Goal: Task Accomplishment & Management: Complete application form

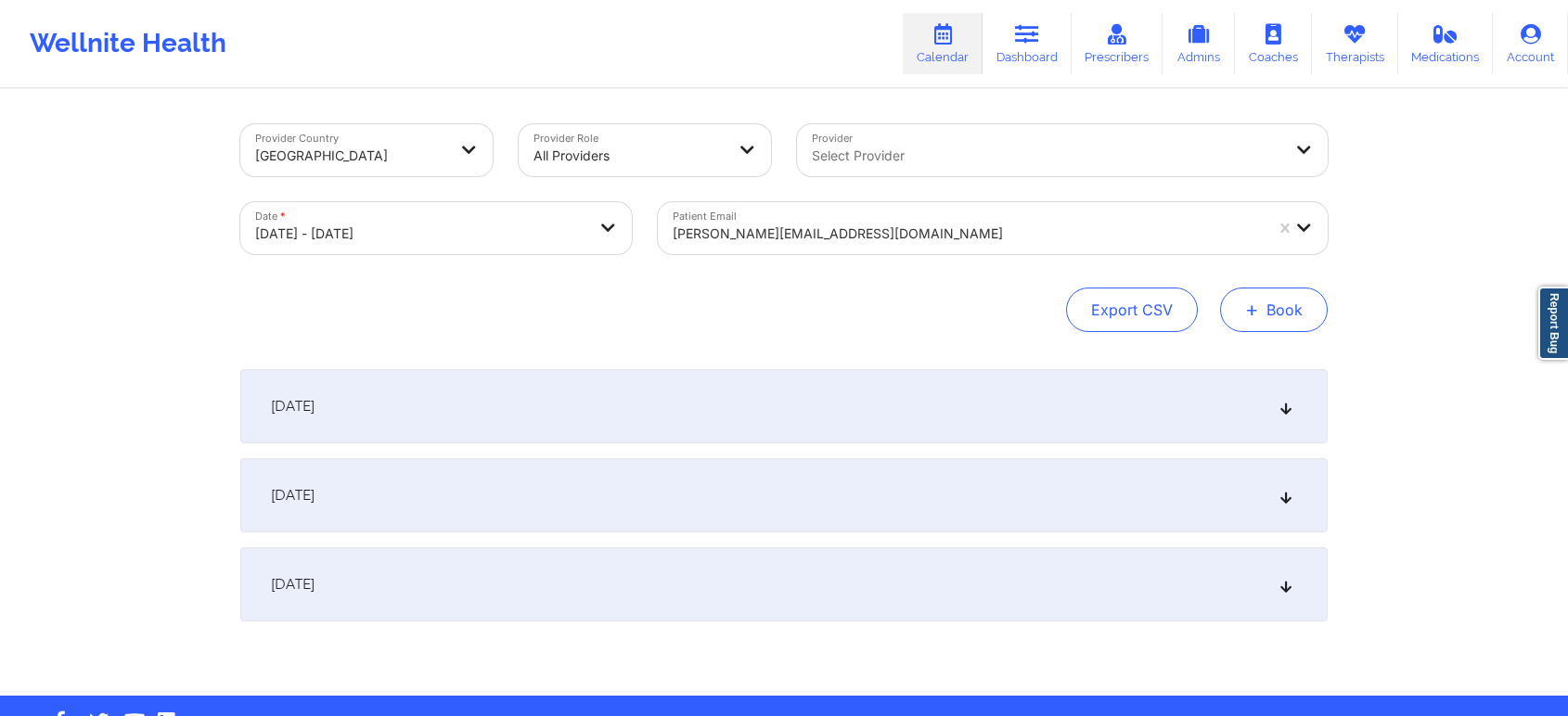
scroll to position [55, 0]
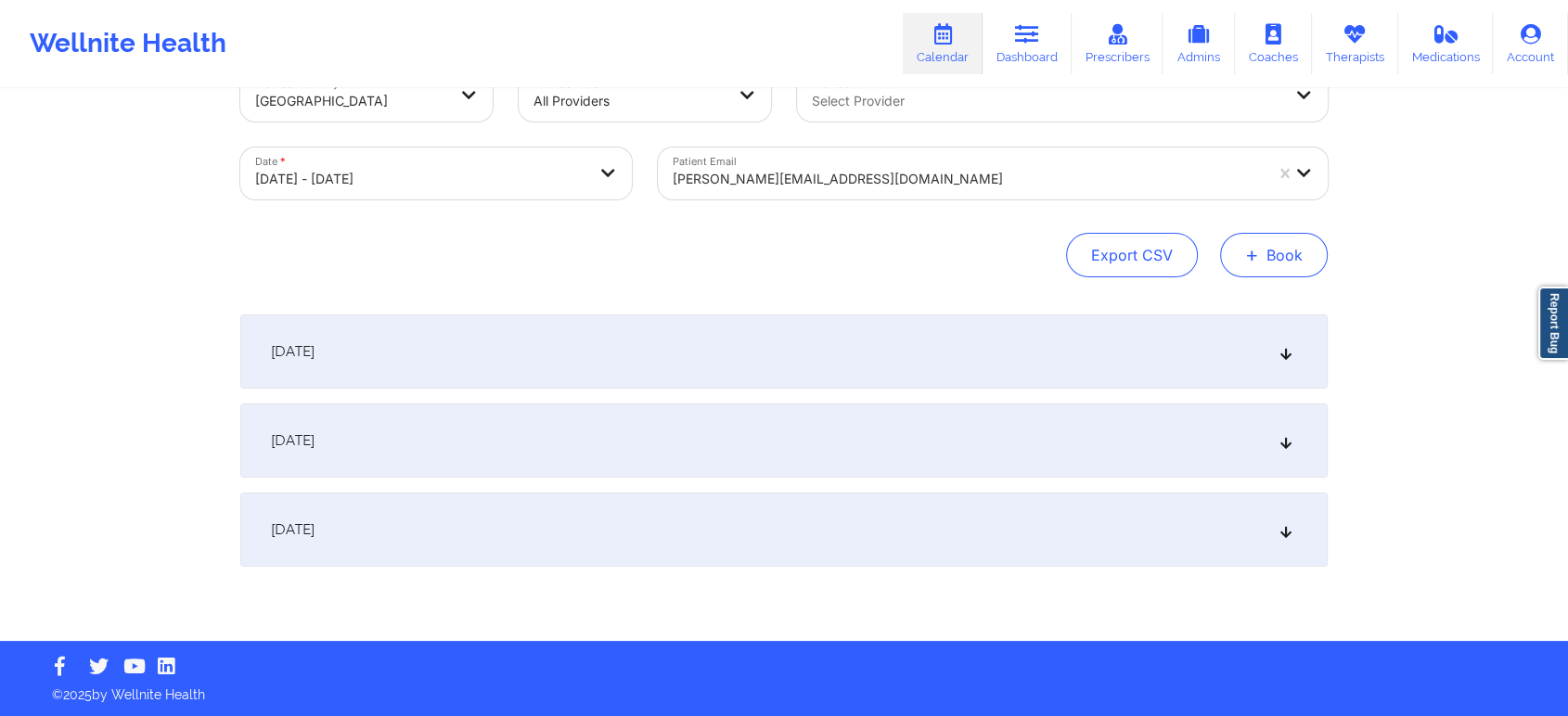
drag, startPoint x: 0, startPoint y: 0, endPoint x: 1291, endPoint y: 253, distance: 1315.6
click at [1291, 253] on button "+ Book" at bounding box center [1273, 255] width 108 height 45
click at [1260, 299] on button "Therapy Session" at bounding box center [1243, 314] width 142 height 31
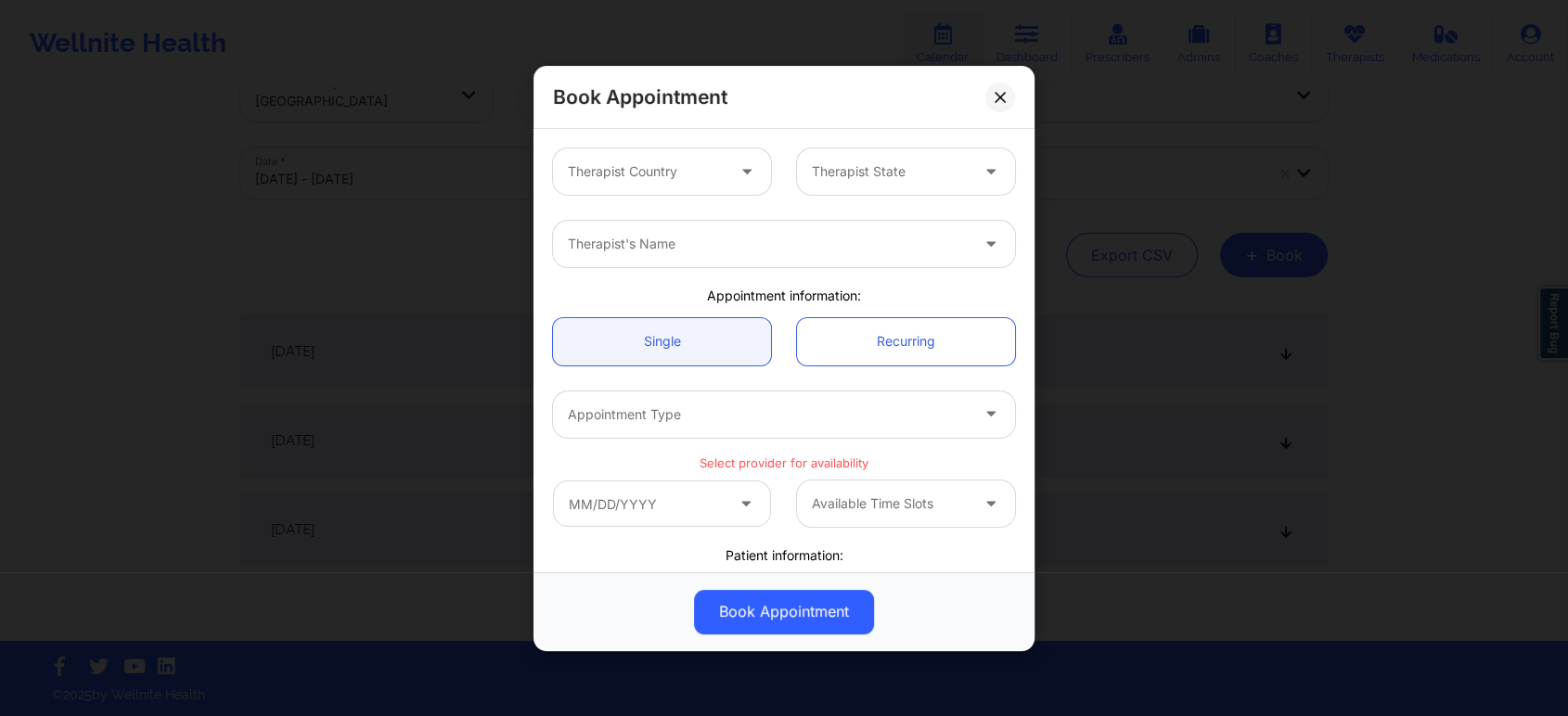
click at [712, 183] on div "Therapist Country" at bounding box center [640, 172] width 174 height 47
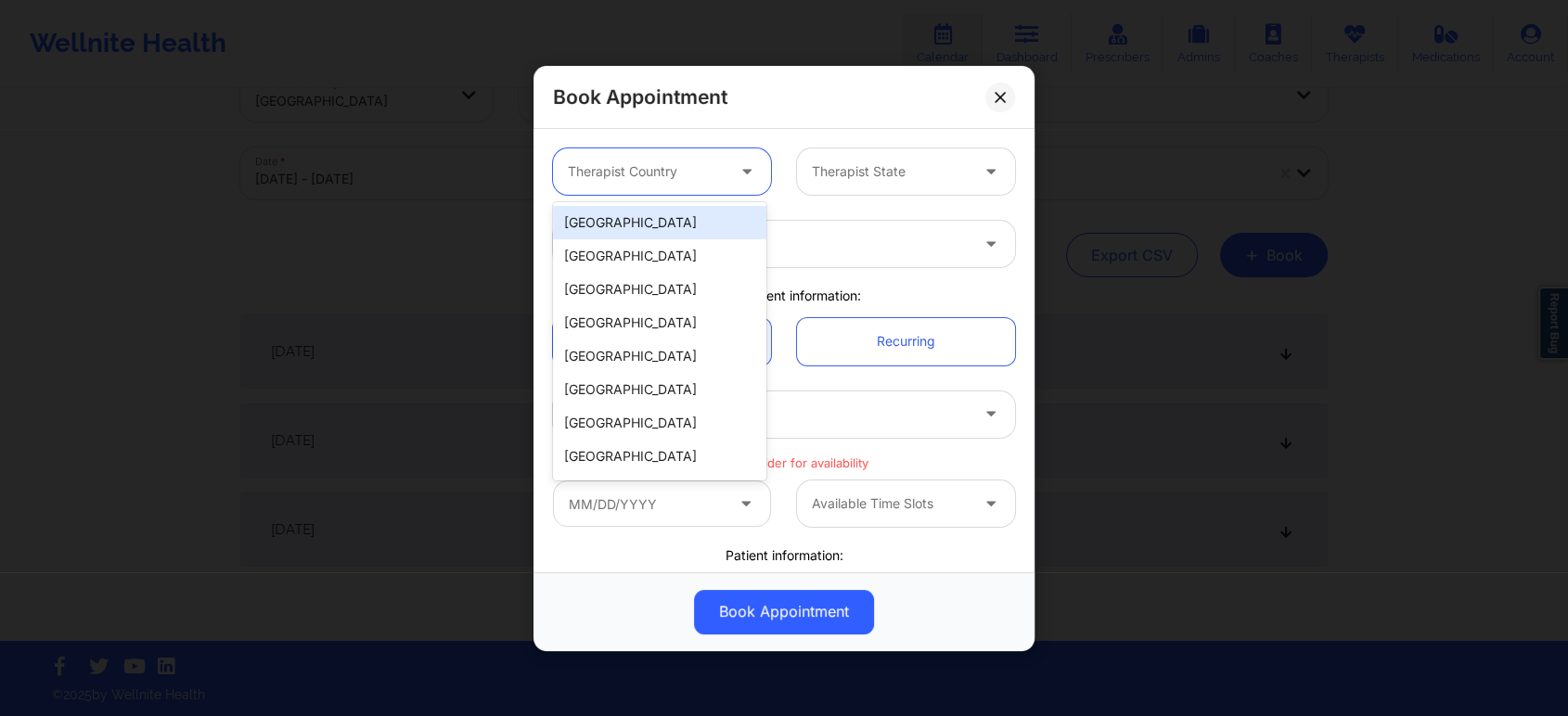
click at [682, 218] on div "[GEOGRAPHIC_DATA]" at bounding box center [659, 222] width 213 height 34
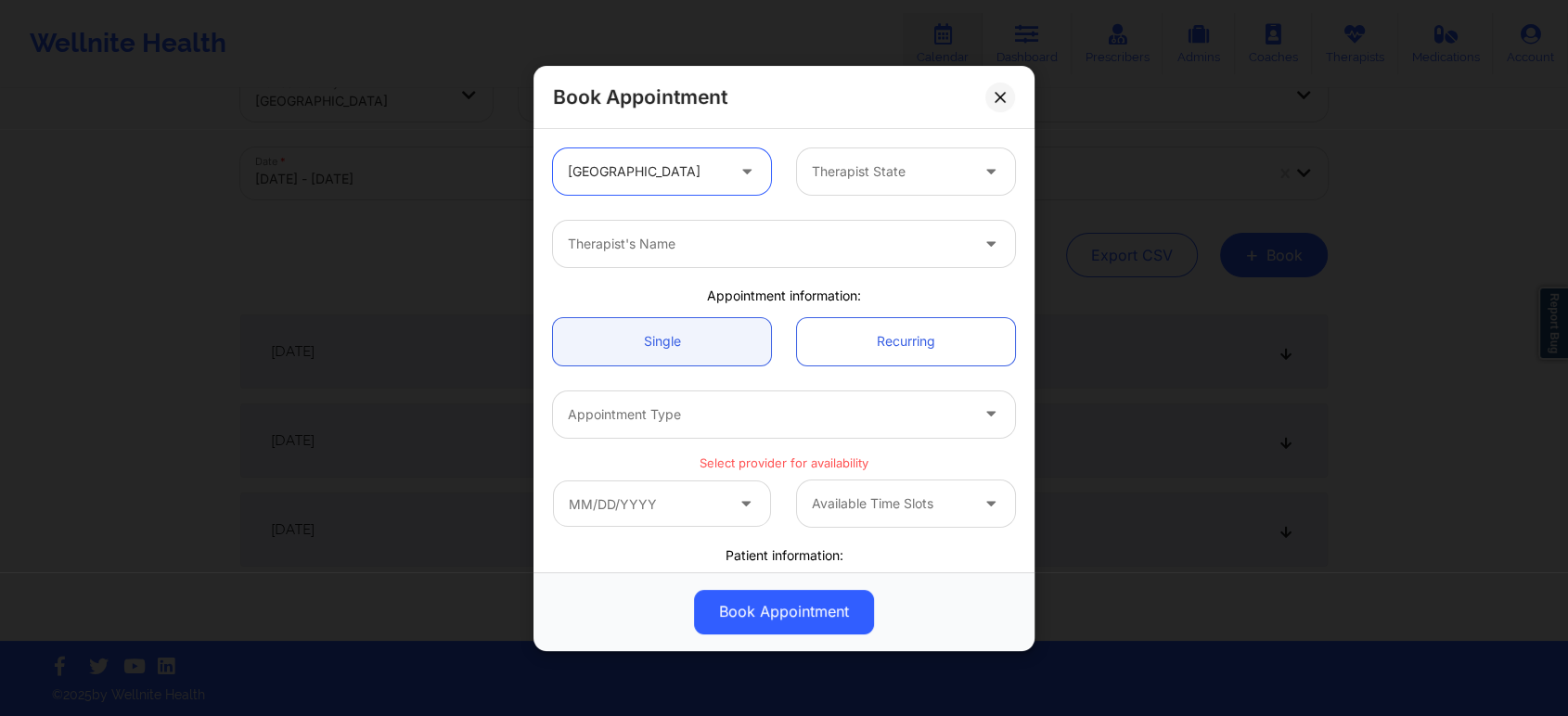
click at [942, 169] on div at bounding box center [890, 172] width 157 height 22
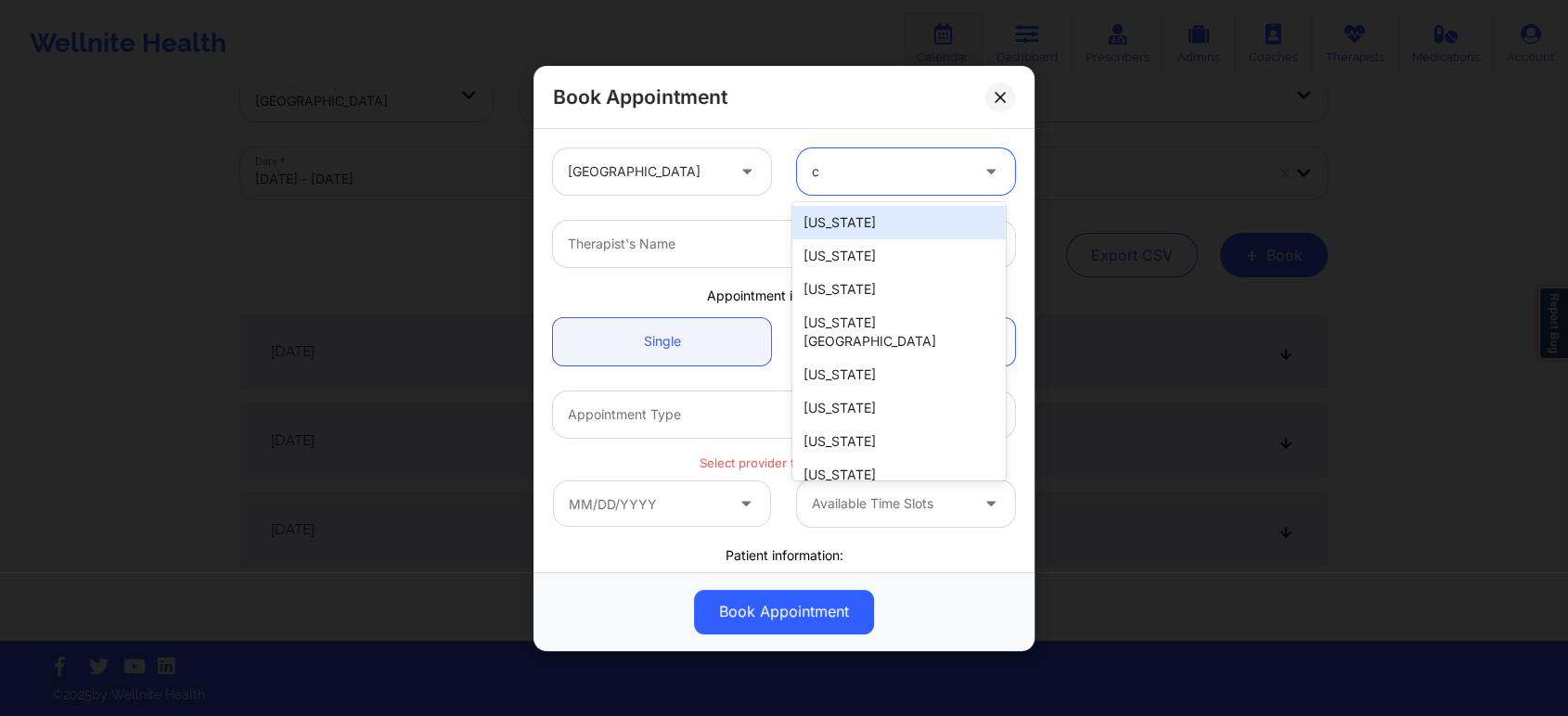
type input "ca"
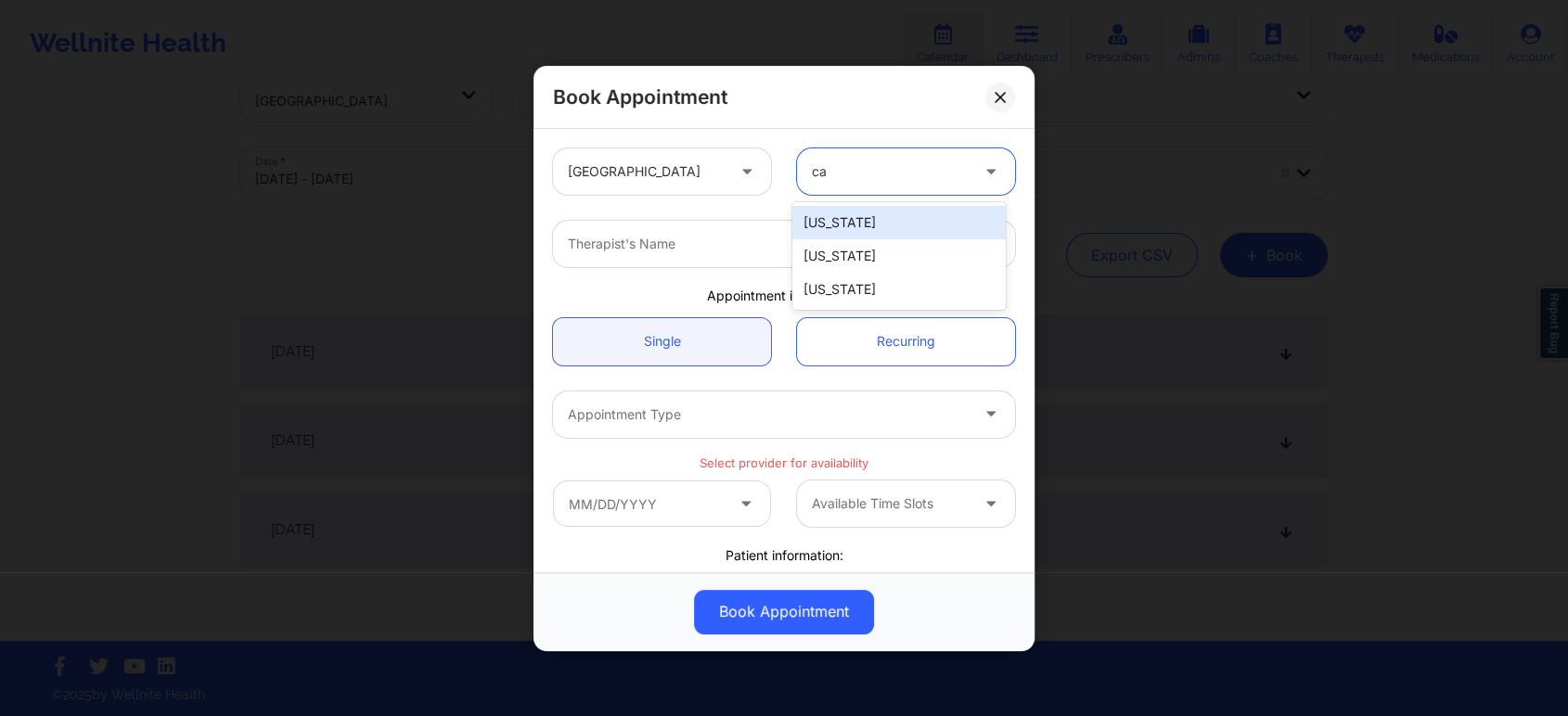
click at [898, 216] on div "[US_STATE]" at bounding box center [899, 222] width 213 height 34
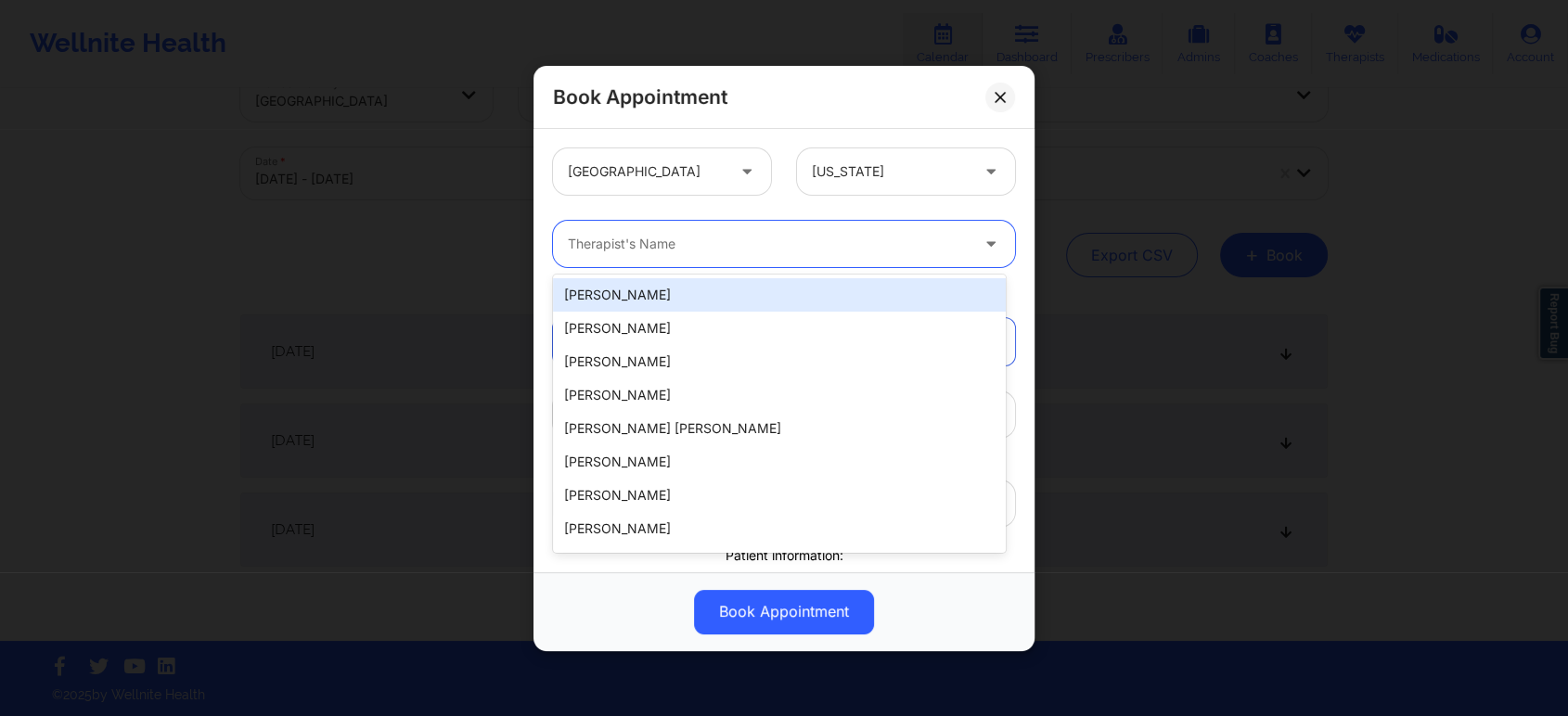
click at [866, 248] on div at bounding box center [768, 244] width 401 height 22
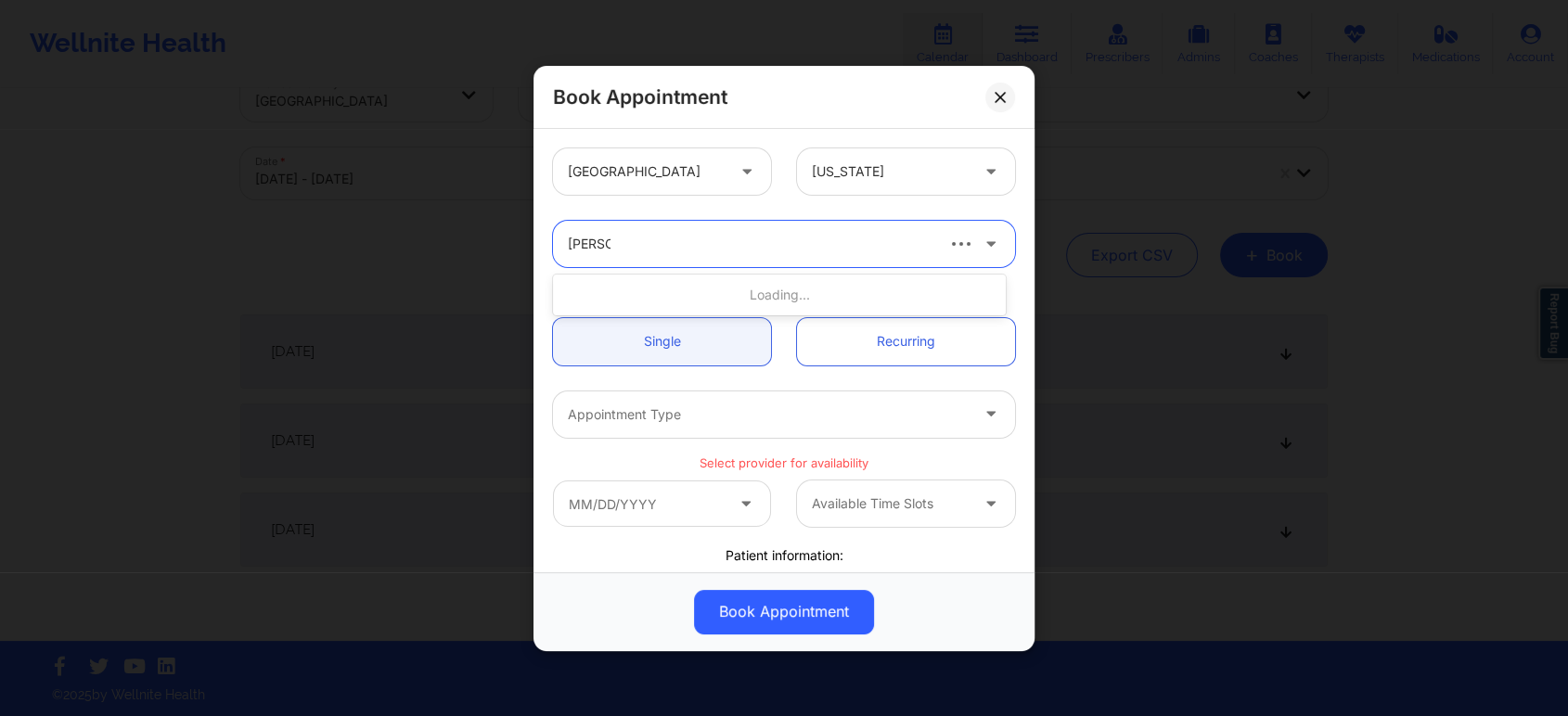
type input "ellen ca"
click at [740, 300] on div "[PERSON_NAME]" at bounding box center [779, 295] width 453 height 34
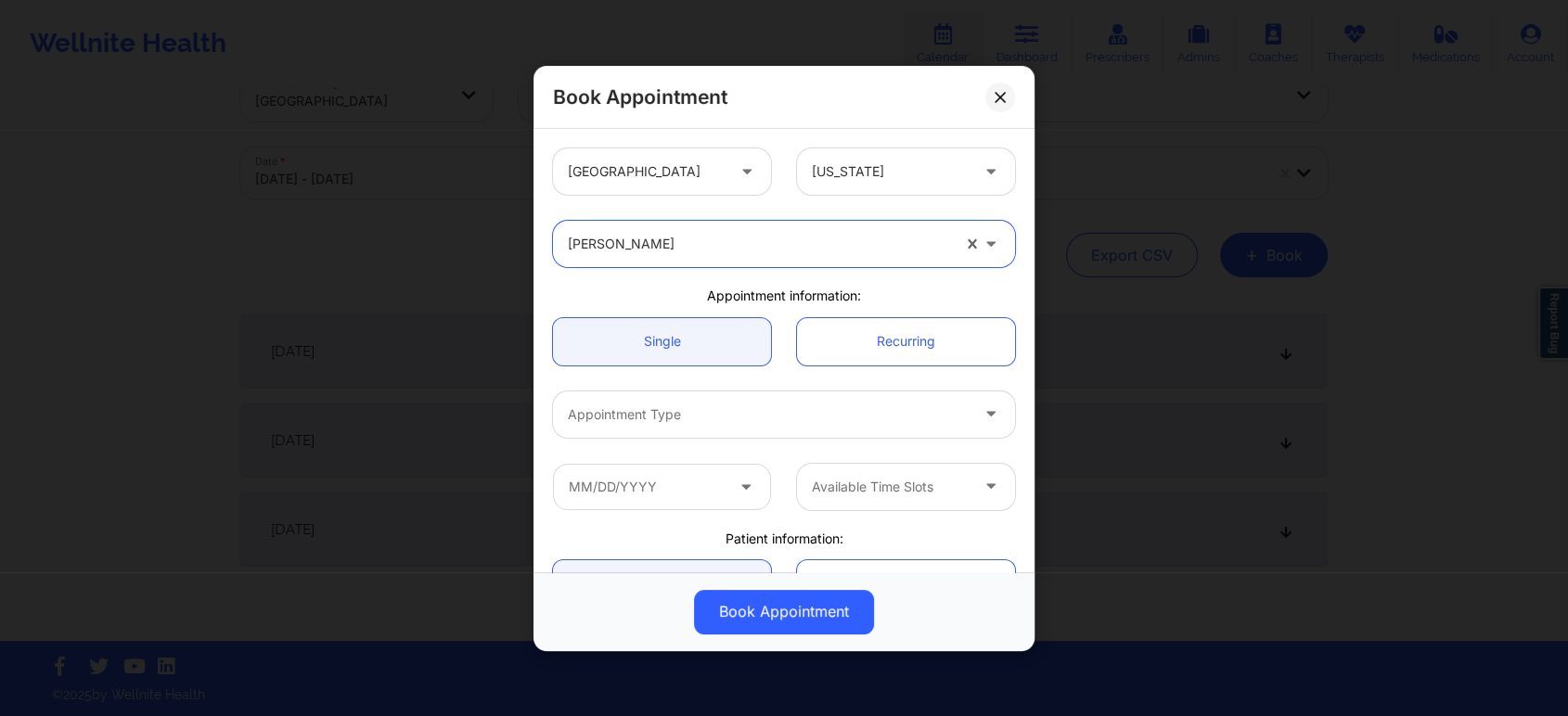
click at [920, 410] on div at bounding box center [768, 415] width 401 height 22
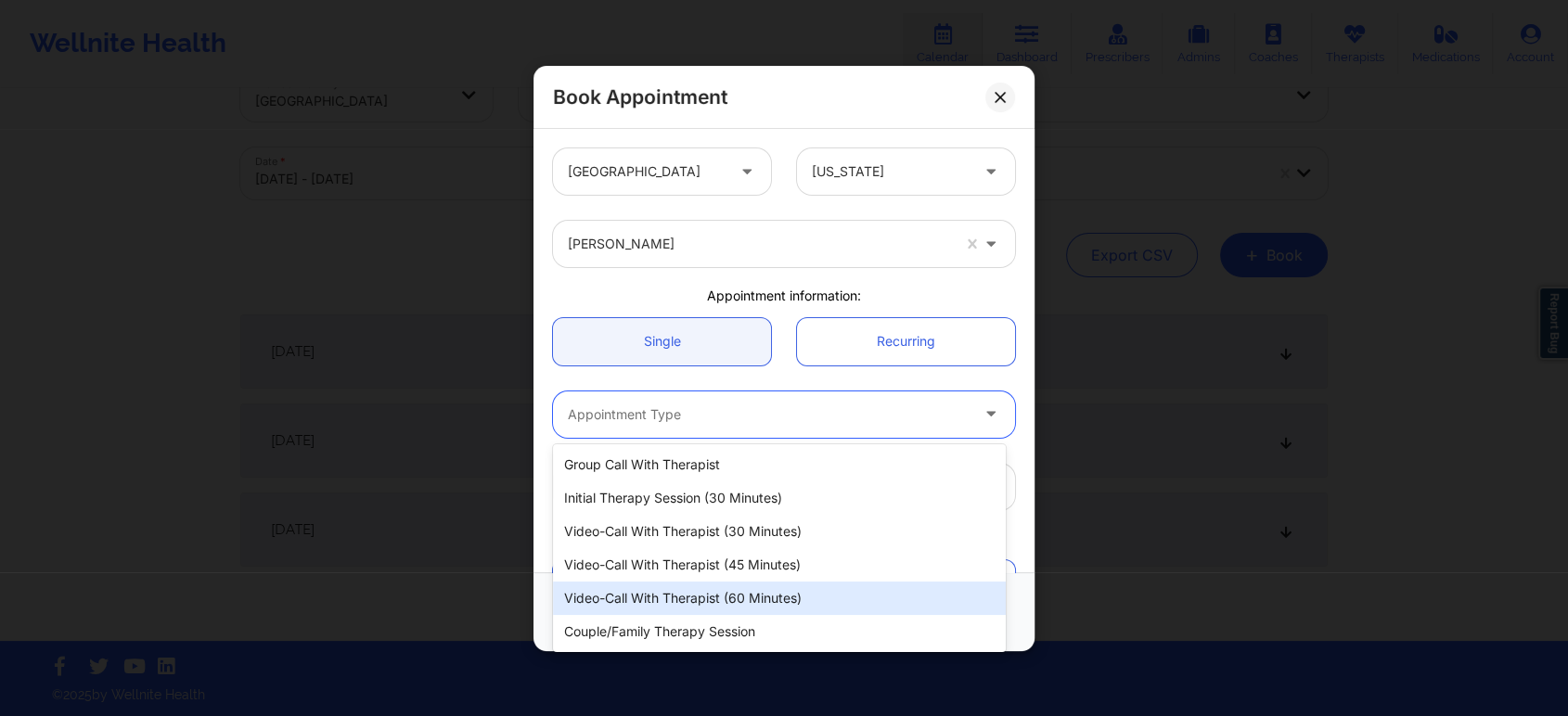
click at [805, 603] on div "Video-Call with Therapist (60 minutes)" at bounding box center [779, 598] width 453 height 34
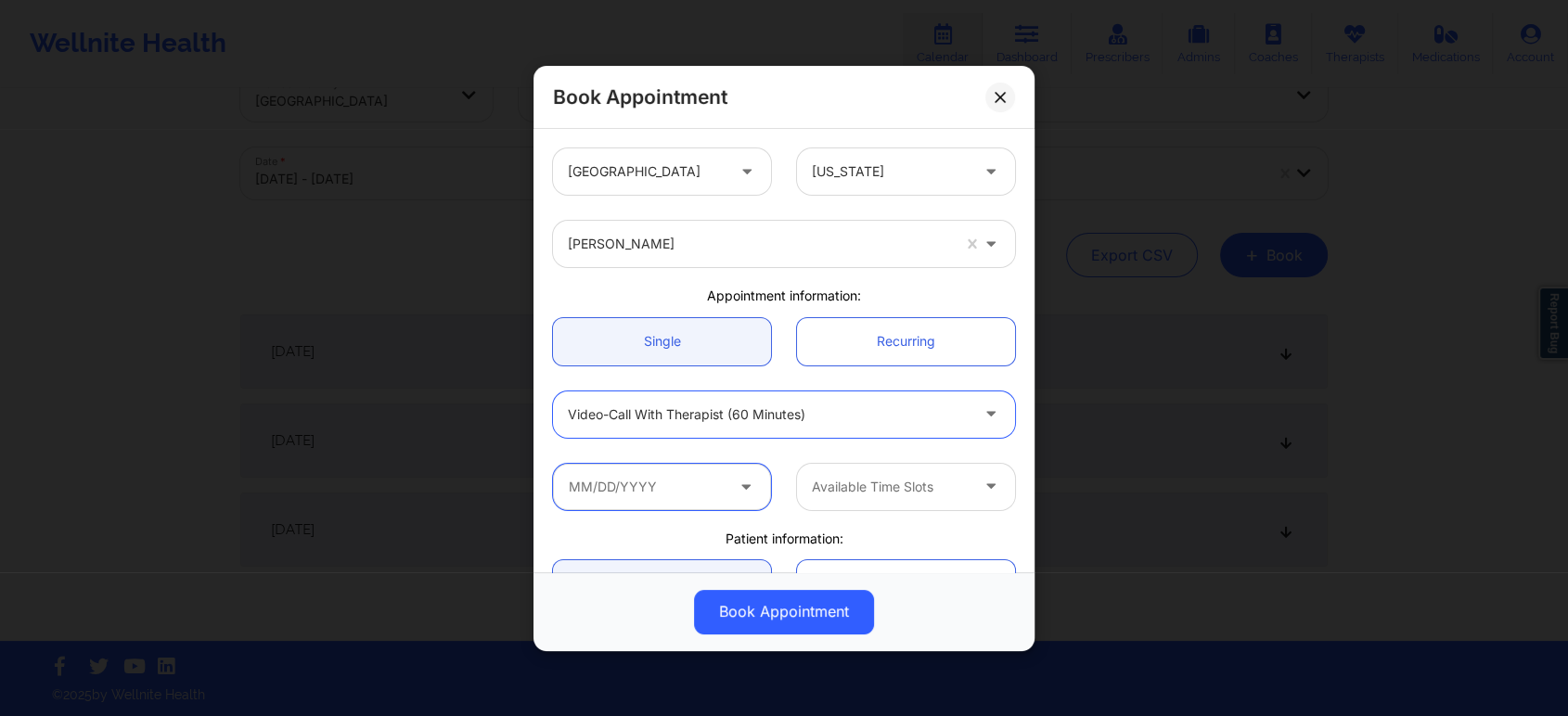
click at [730, 491] on input "text" at bounding box center [661, 486] width 218 height 47
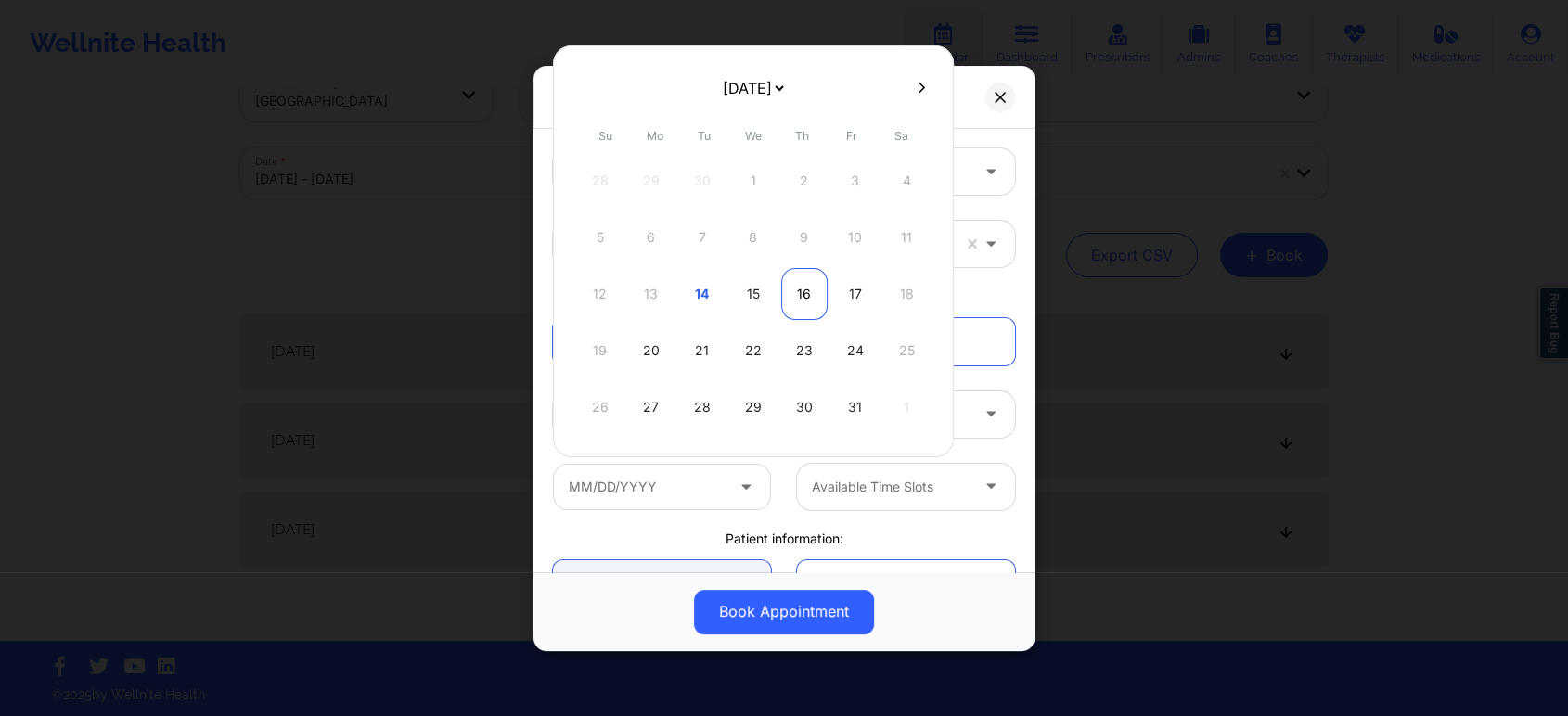
click at [799, 288] on div "16" at bounding box center [805, 294] width 47 height 52
type input "10/16/2025"
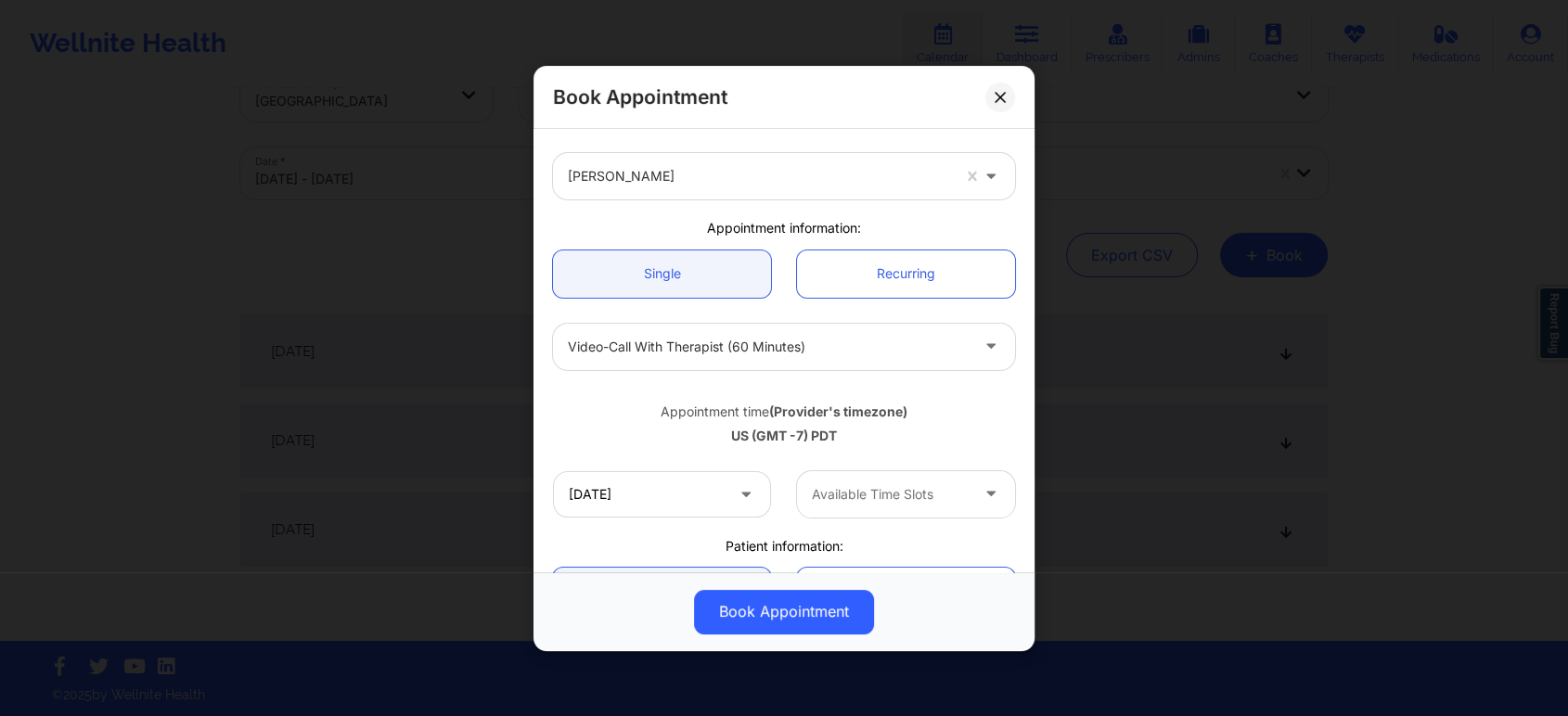
scroll to position [103, 0]
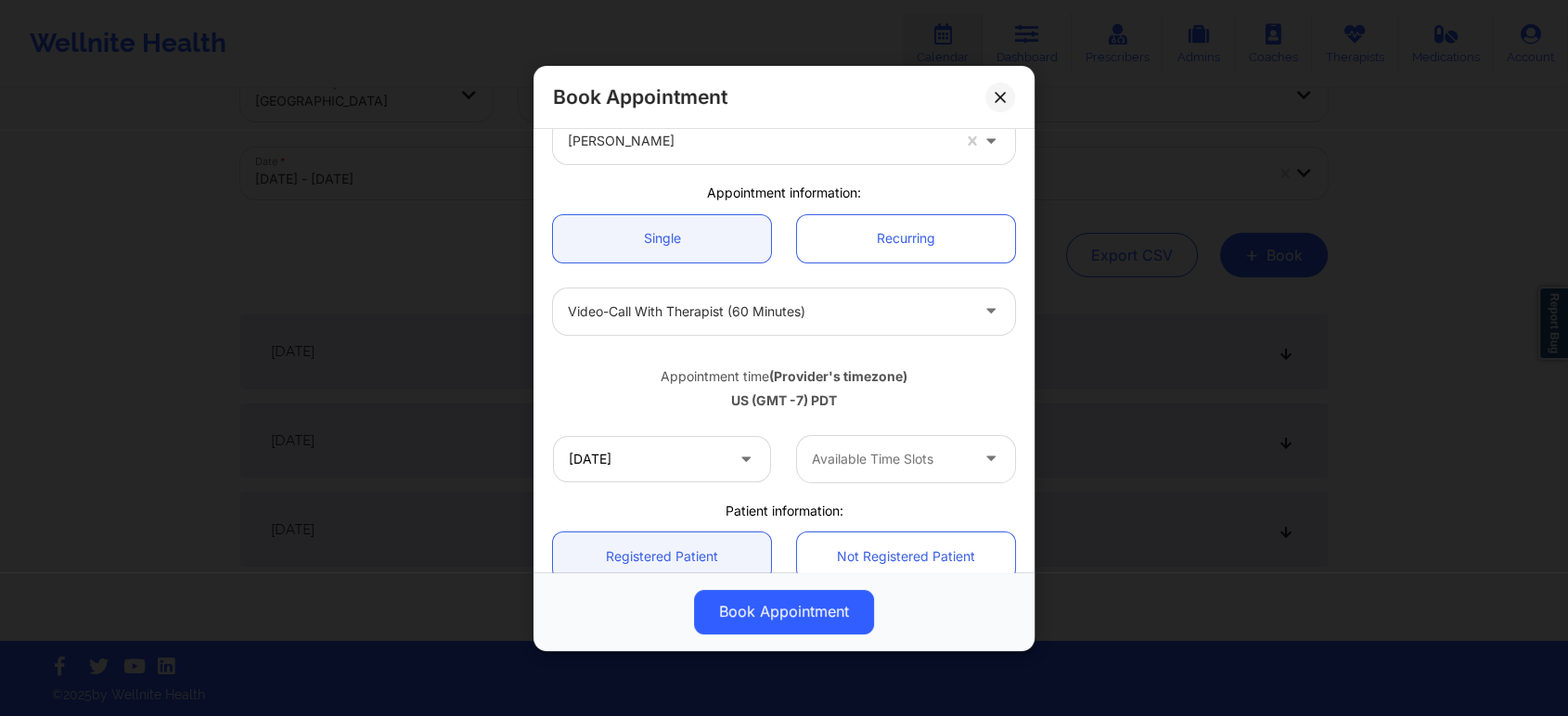
click at [982, 451] on icon at bounding box center [991, 454] width 19 height 16
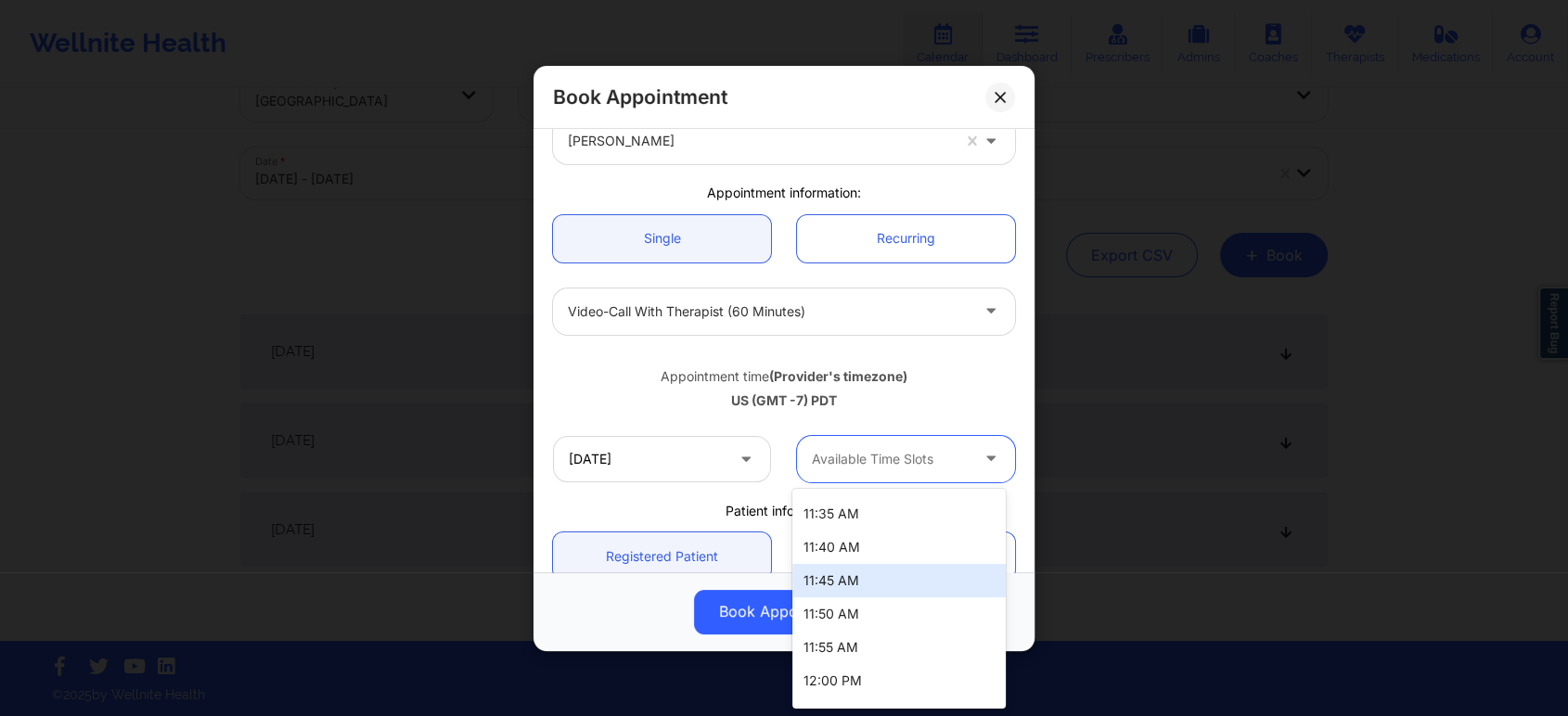
scroll to position [1134, 0]
click at [871, 570] on div "12:00 PM" at bounding box center [899, 578] width 213 height 34
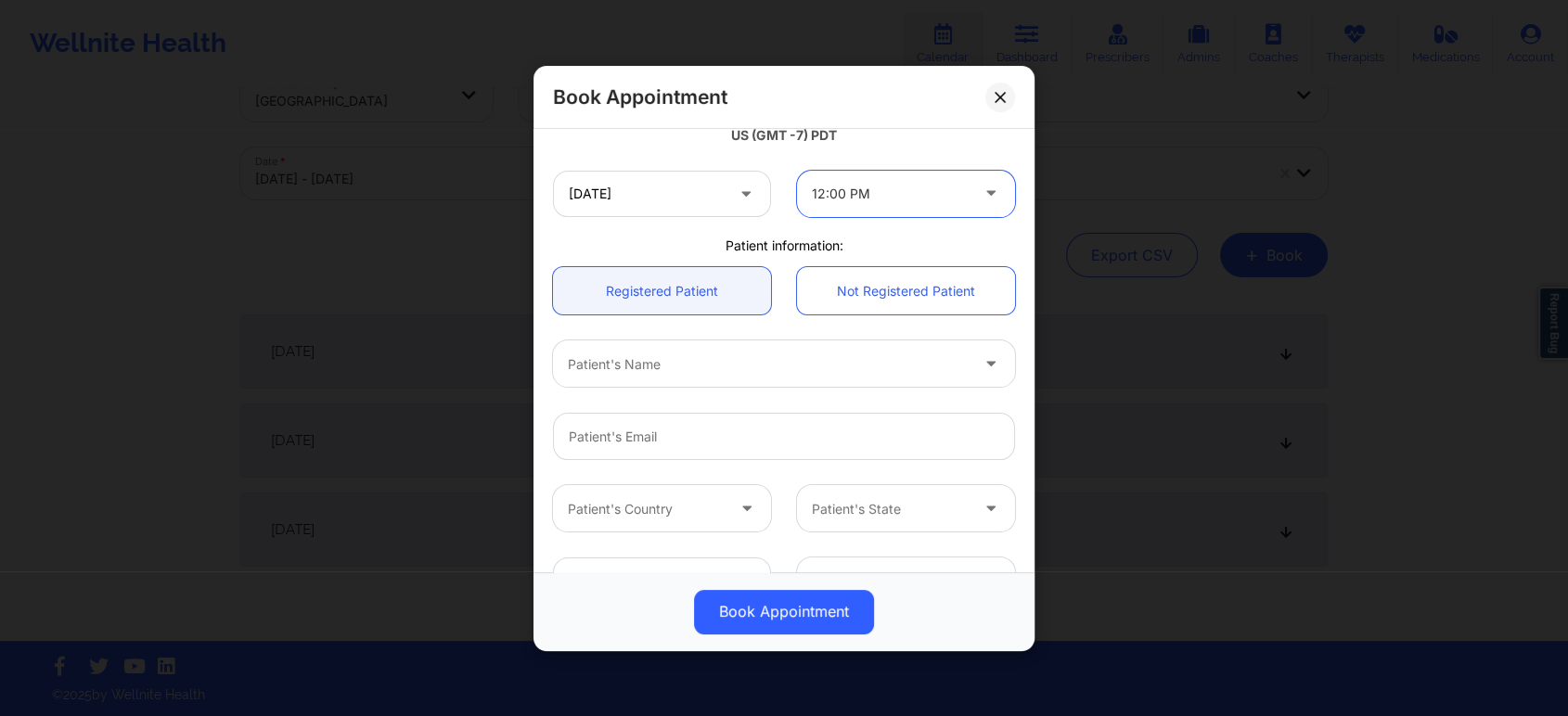
scroll to position [412, 0]
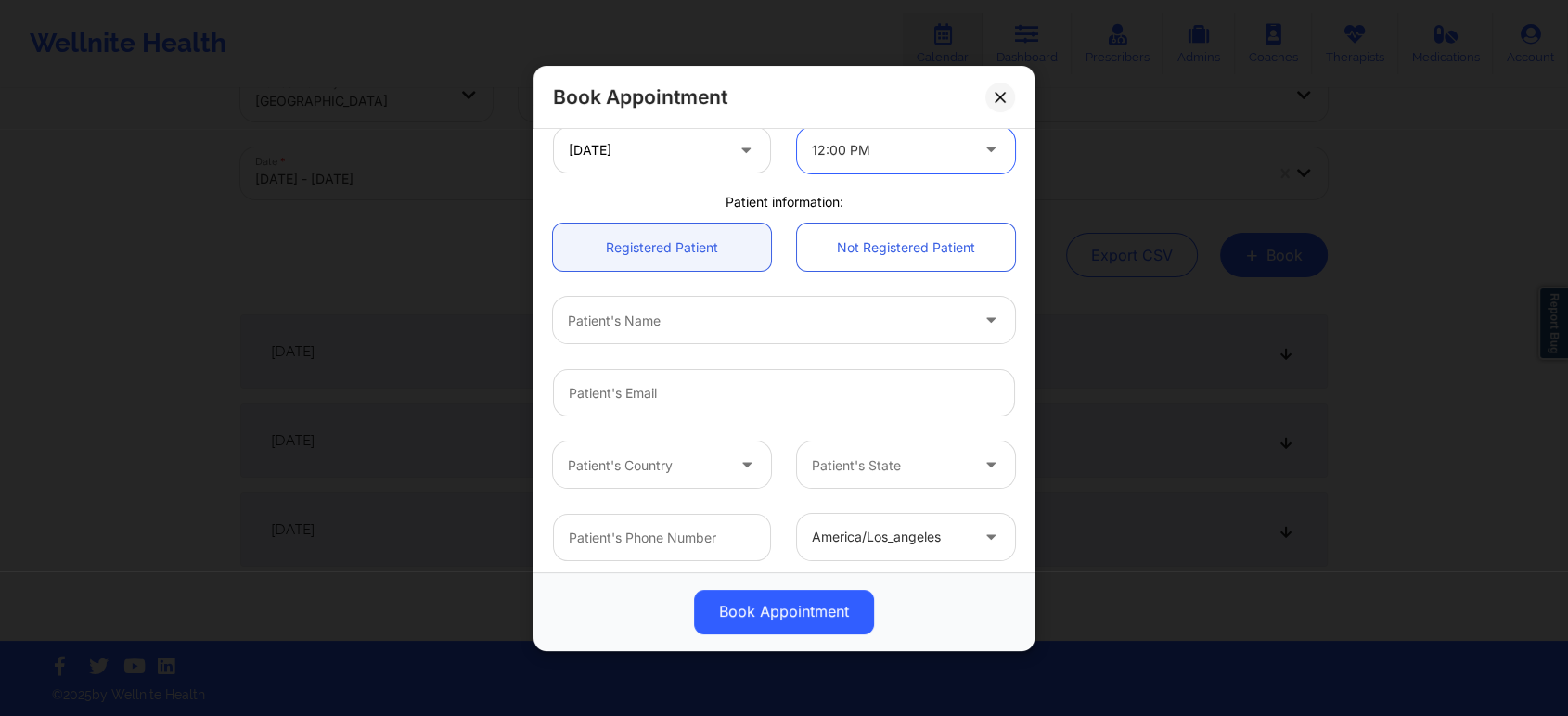
click at [865, 332] on div "Patient's Name" at bounding box center [761, 321] width 418 height 47
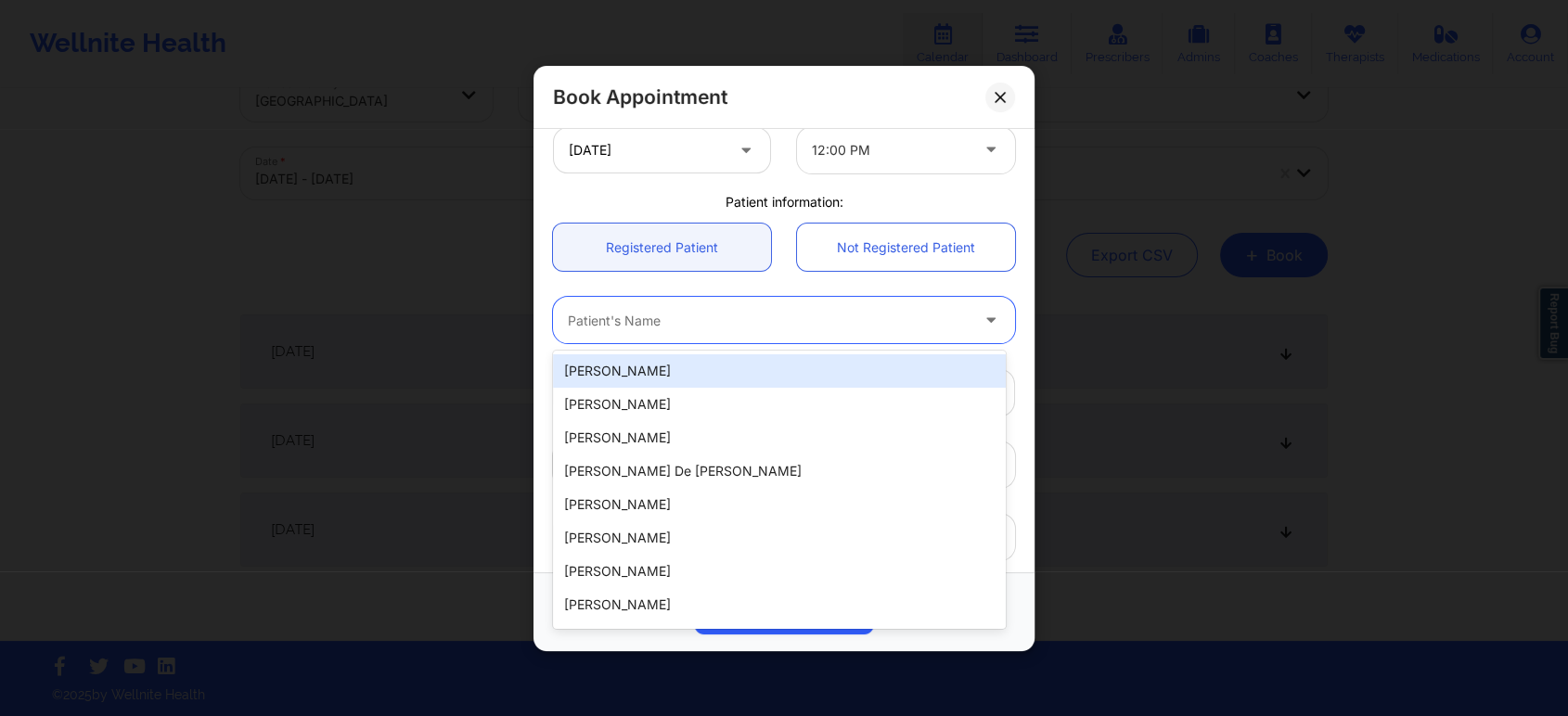
paste input "snelson3094@gmail.com"
type input "snelson3094@gmail.com"
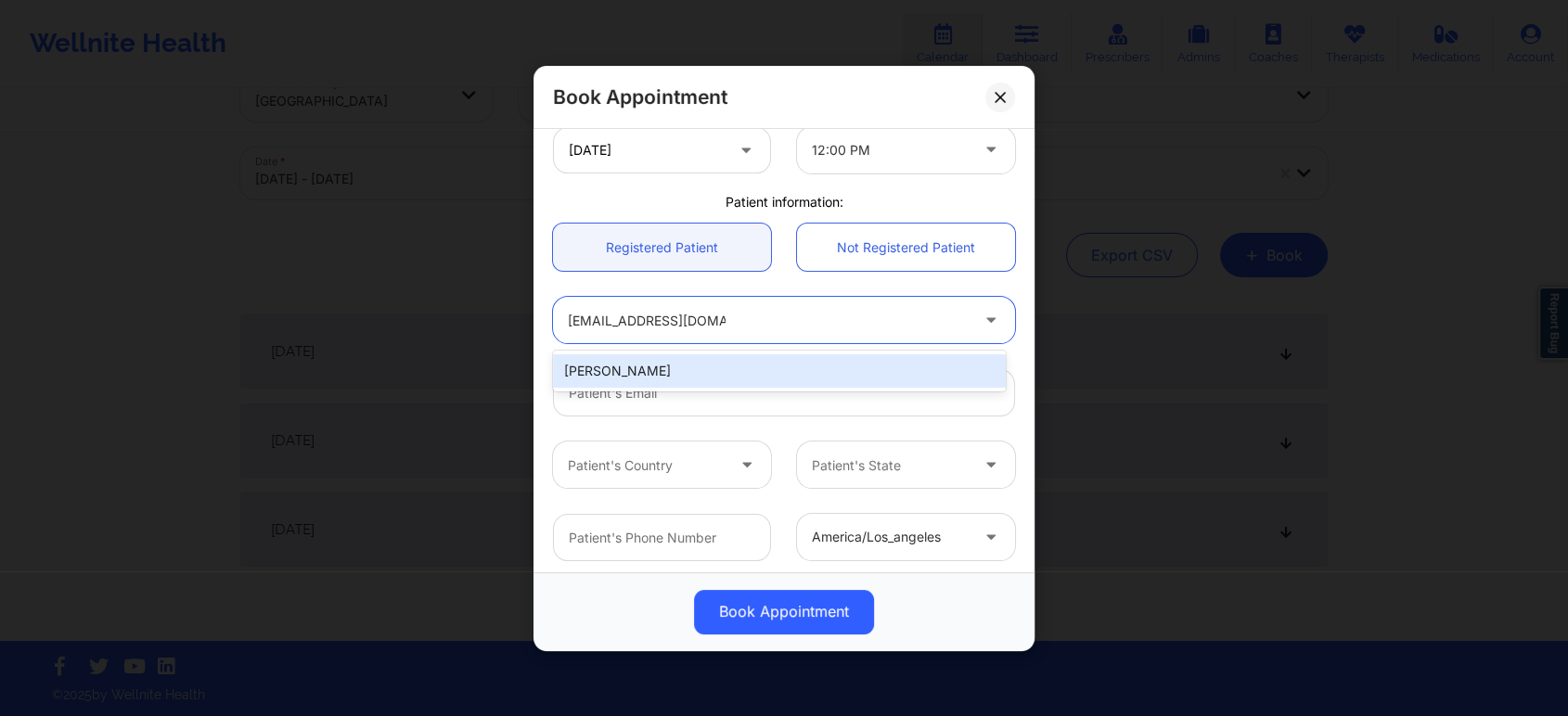
click at [819, 373] on div "Steven Nelson" at bounding box center [779, 371] width 453 height 34
type input "snelson3094@gmail.com"
type input "8565206316"
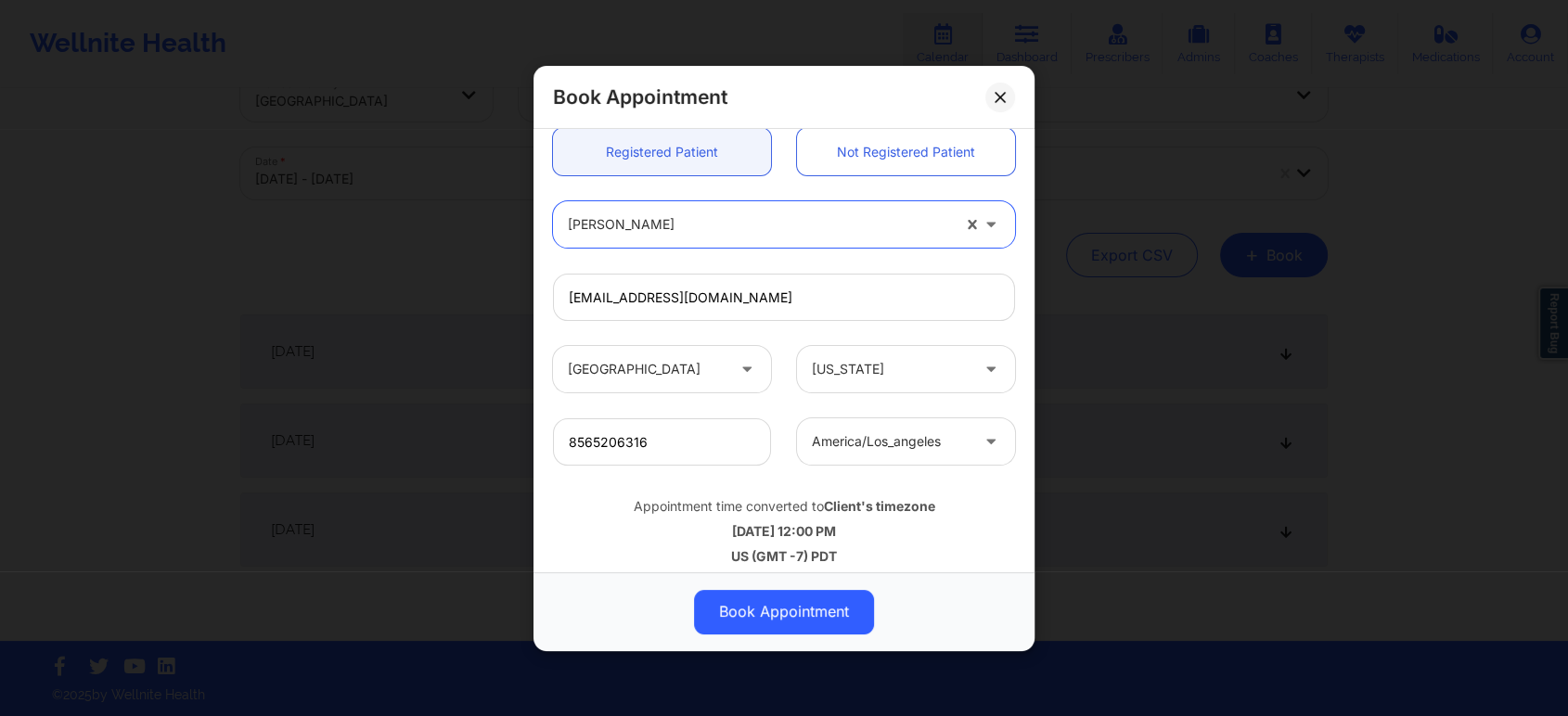
scroll to position [520, 0]
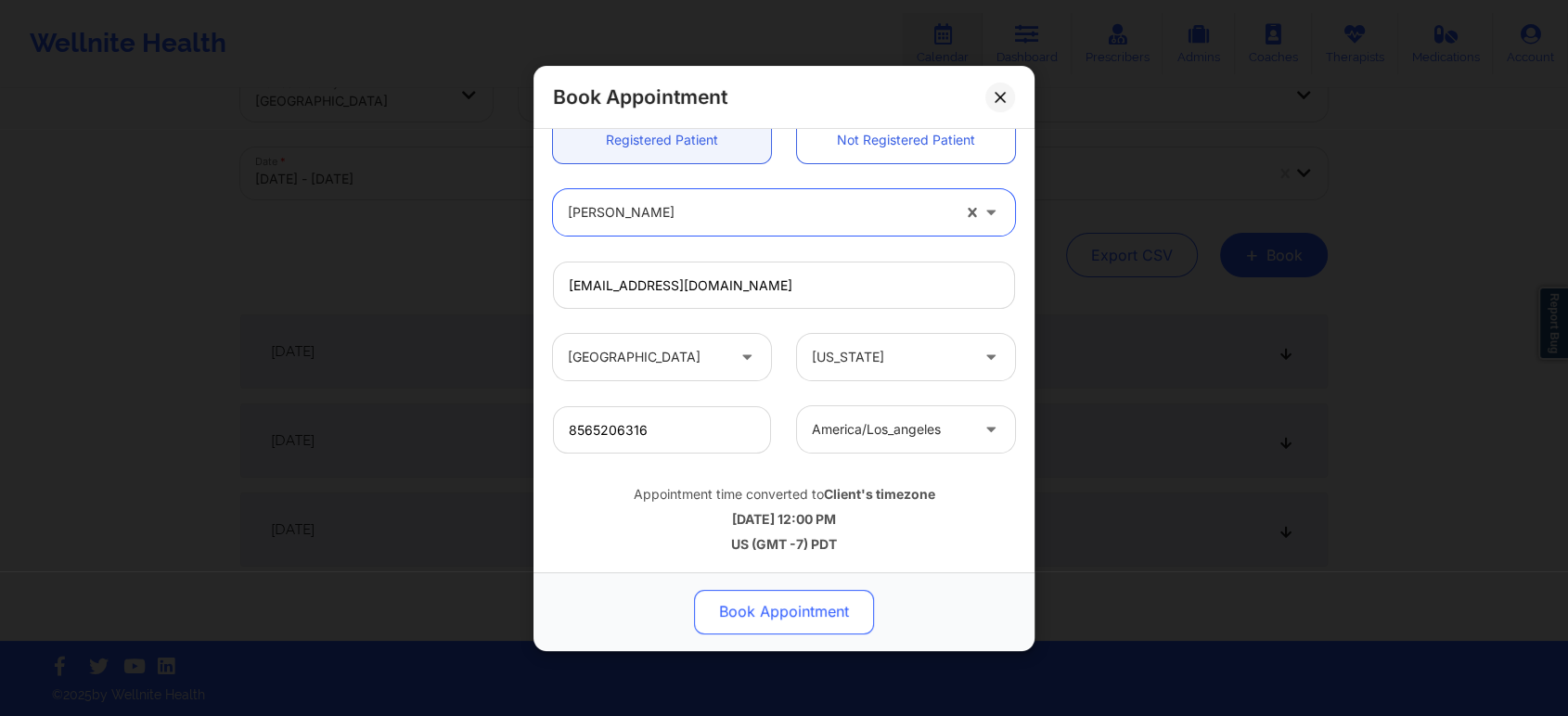
click at [819, 599] on button "Book Appointment" at bounding box center [784, 611] width 180 height 45
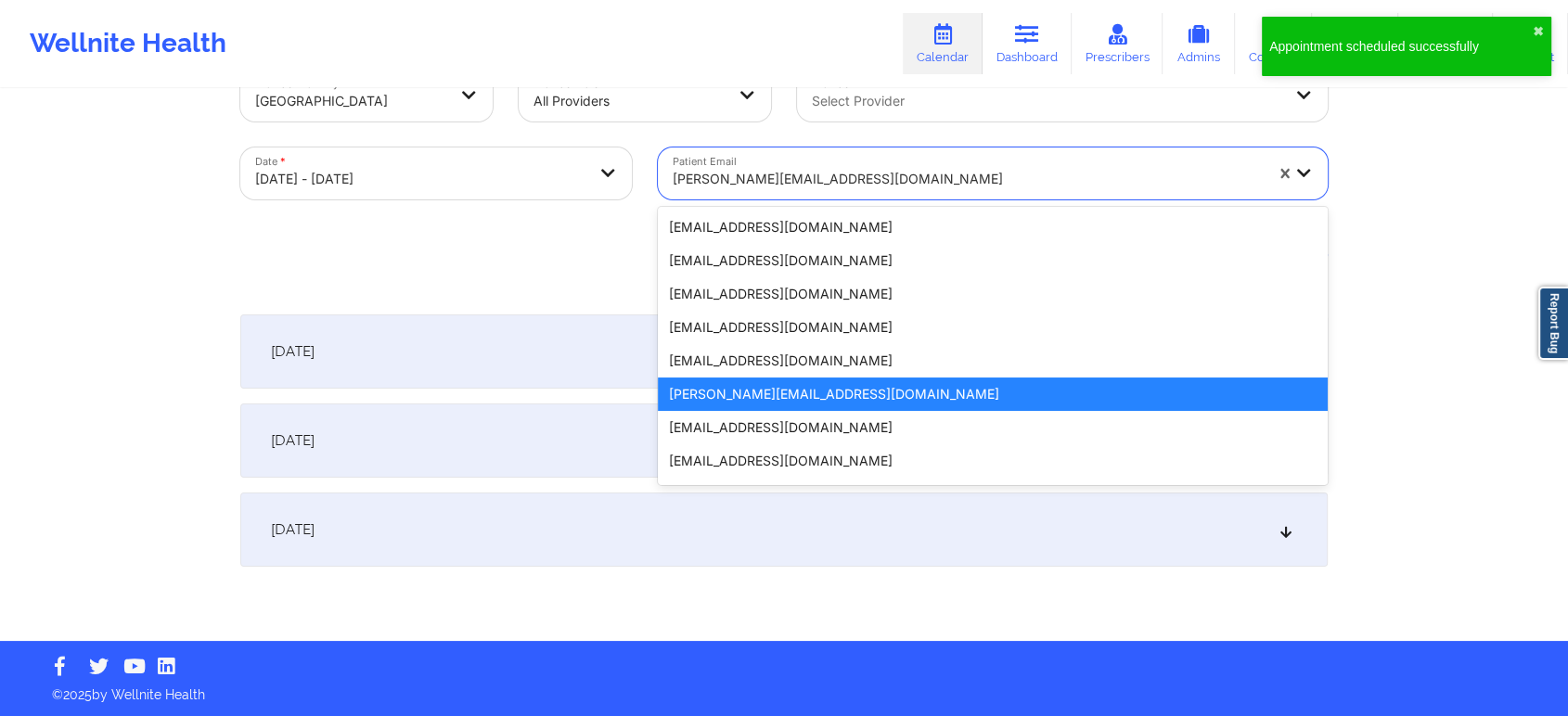
click at [963, 169] on div at bounding box center [967, 179] width 590 height 22
paste input "snelson3094@gmail.com"
type input "snelson3094@gmail.com"
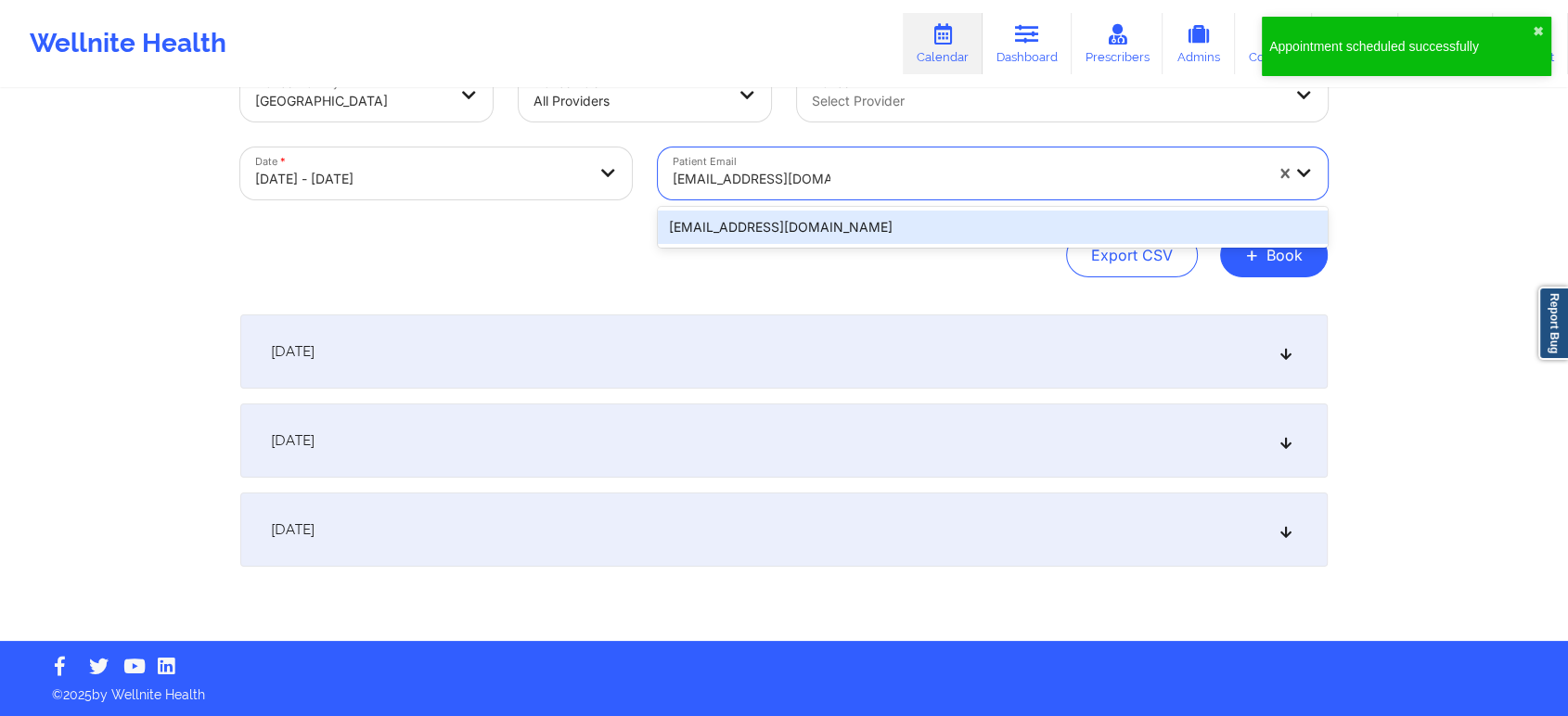
click at [829, 225] on div "snelson3094@gmail.com" at bounding box center [993, 227] width 669 height 34
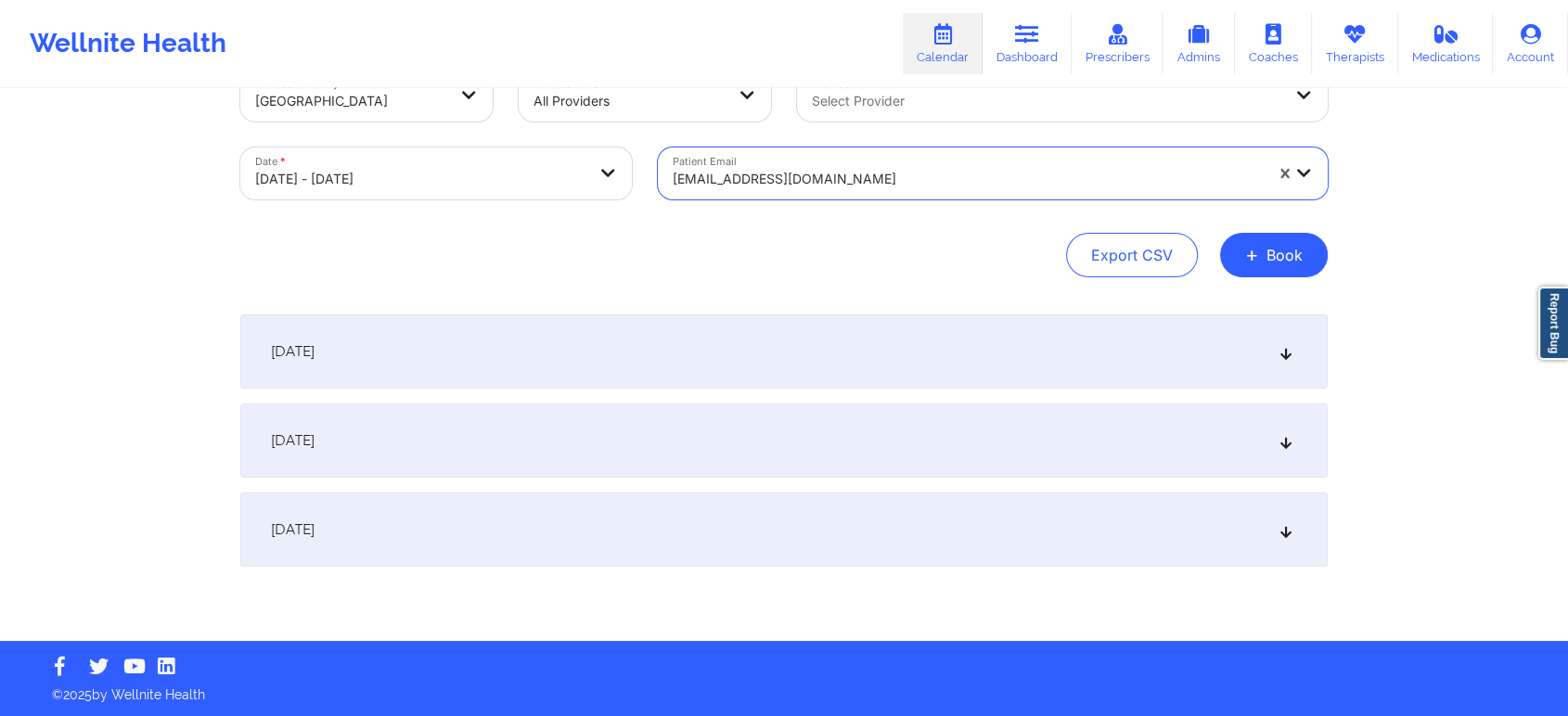
click at [917, 362] on div "October 14, 2025" at bounding box center [784, 351] width 1087 height 74
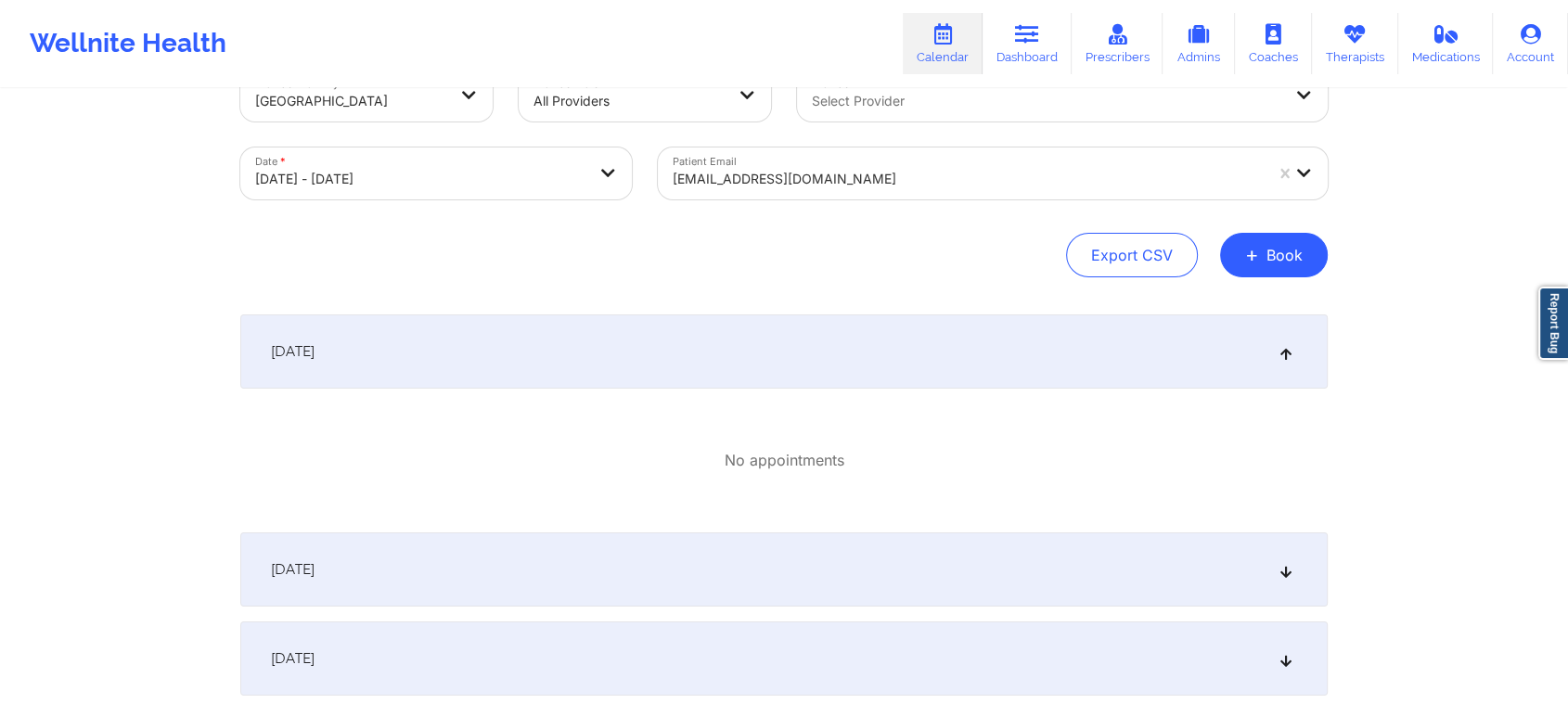
click at [935, 350] on div "October 14, 2025" at bounding box center [784, 351] width 1087 height 74
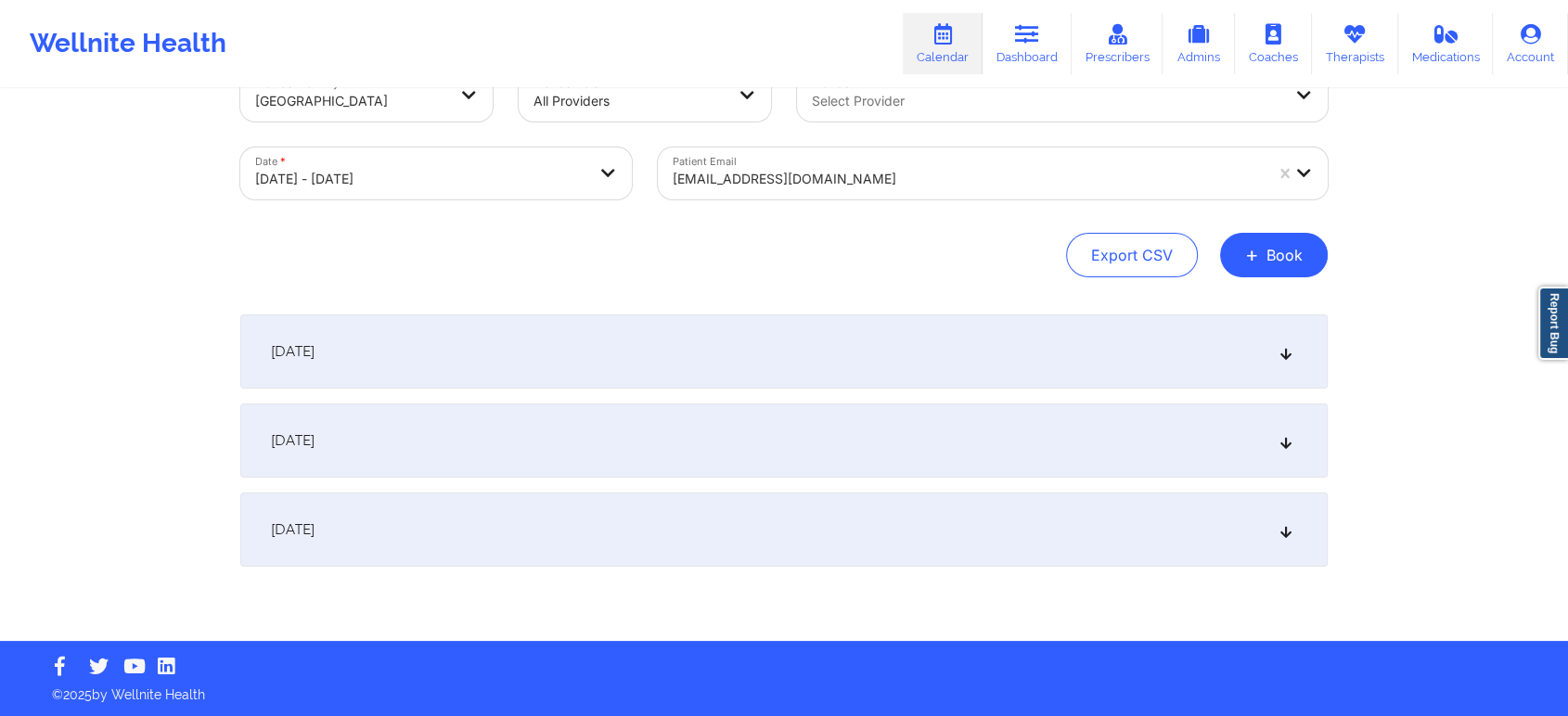
click at [942, 426] on div "October 15, 2025" at bounding box center [784, 440] width 1087 height 74
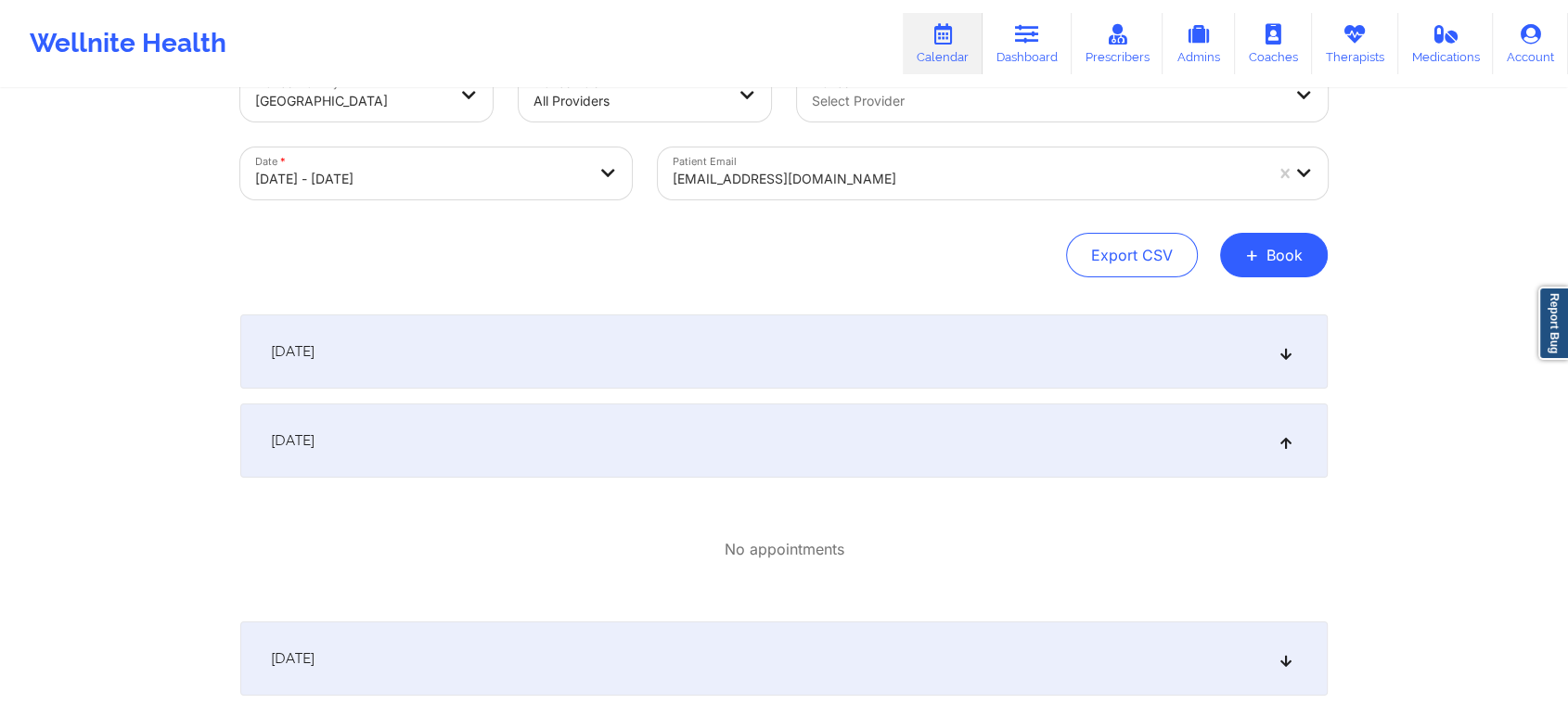
click at [943, 426] on div "October 15, 2025" at bounding box center [784, 440] width 1087 height 74
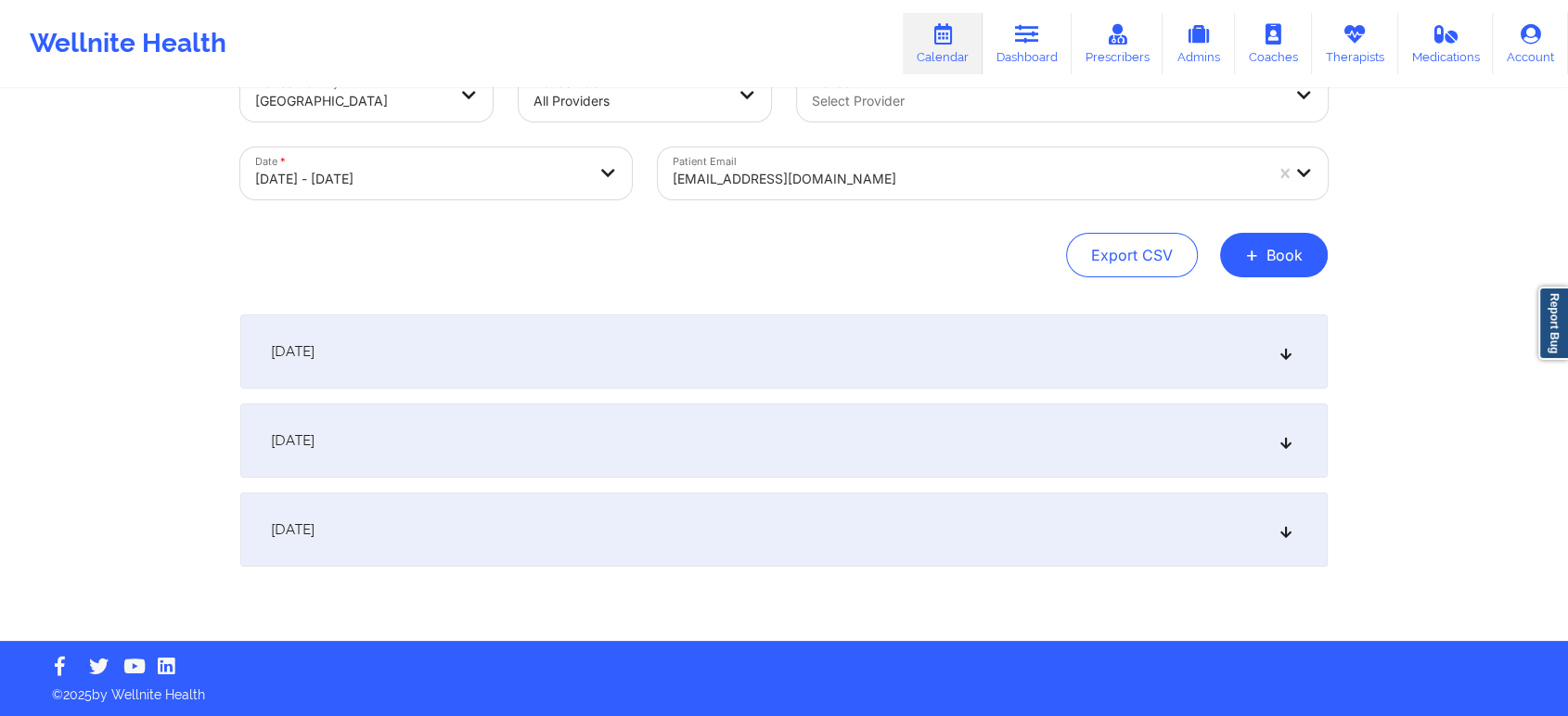
click at [1000, 546] on div "October 16, 2025" at bounding box center [784, 529] width 1087 height 74
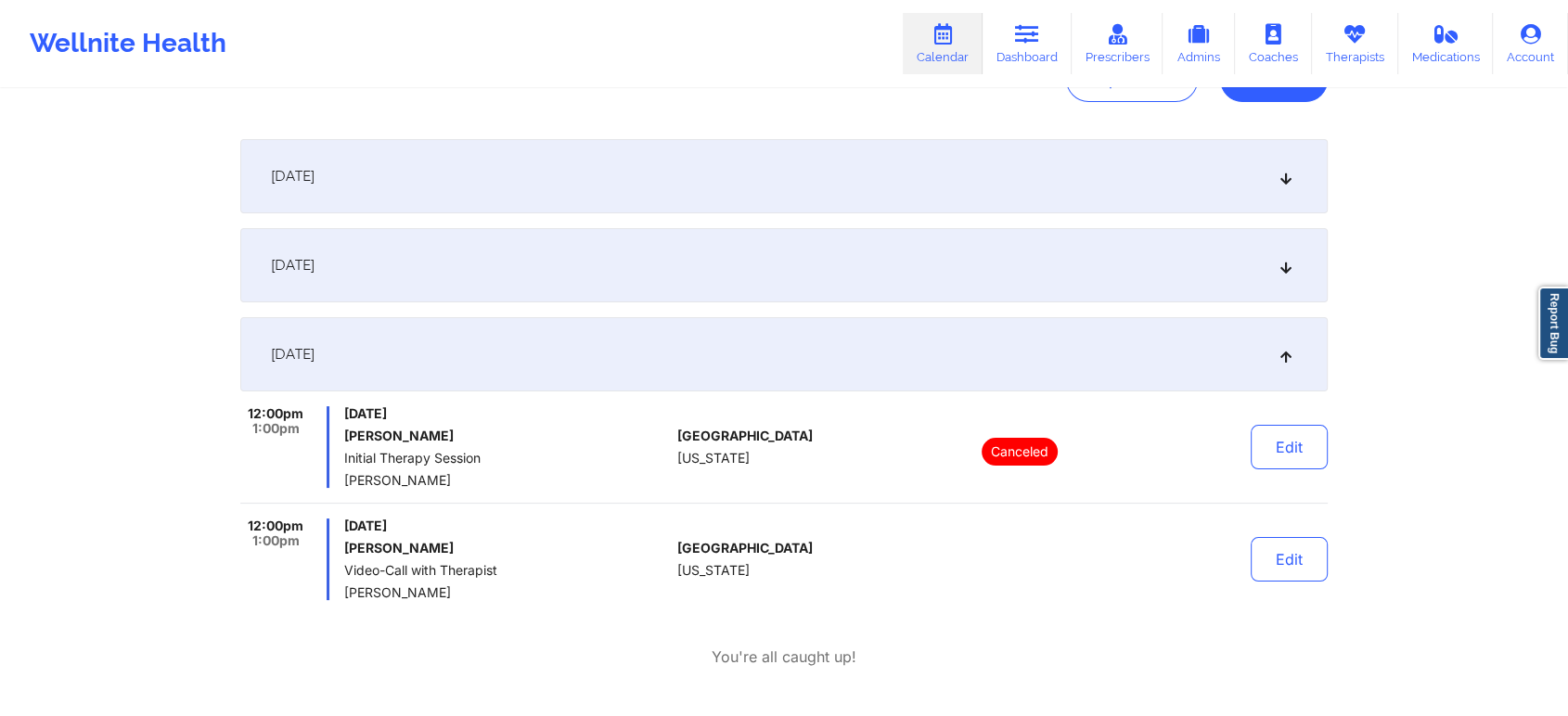
scroll to position [261, 0]
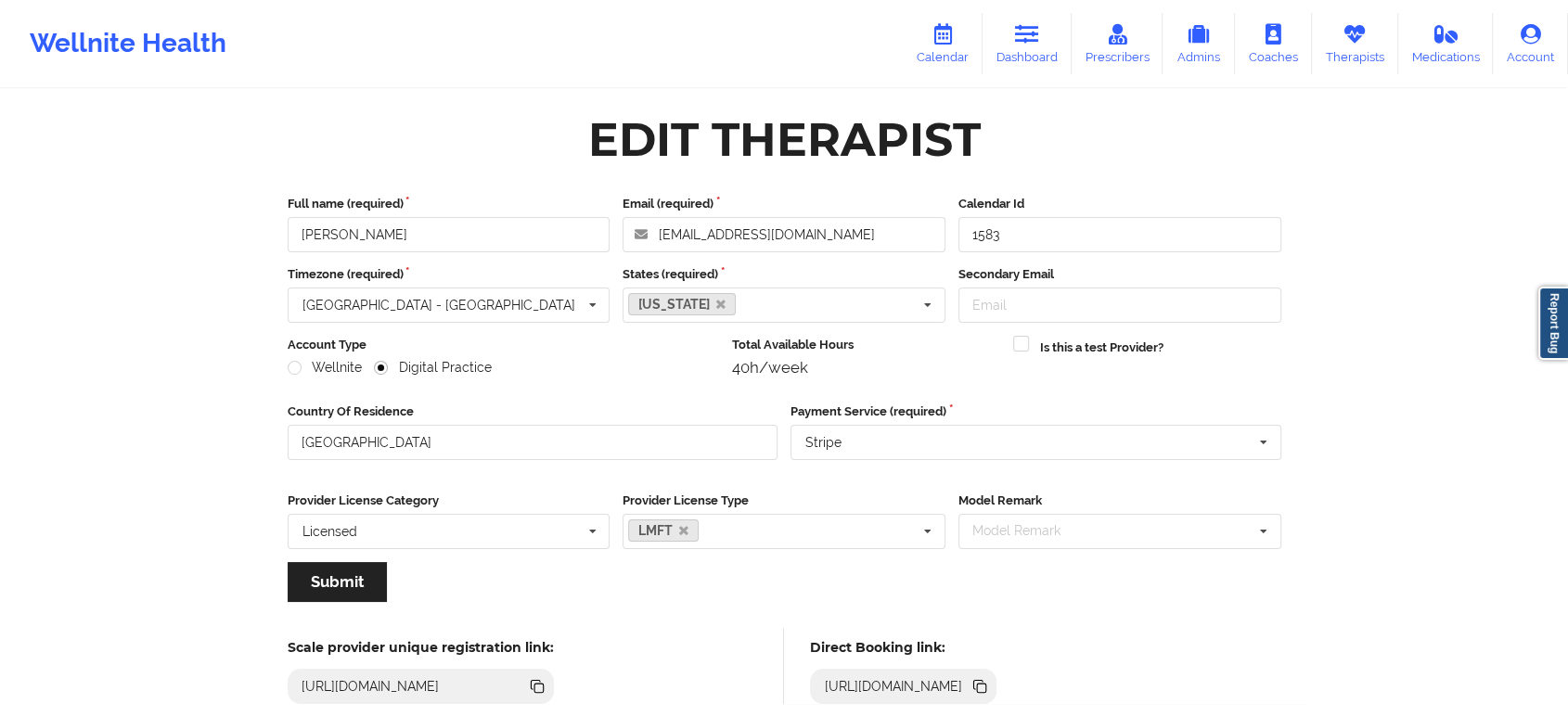
click at [986, 684] on icon at bounding box center [982, 688] width 9 height 9
